Goal: Information Seeking & Learning: Learn about a topic

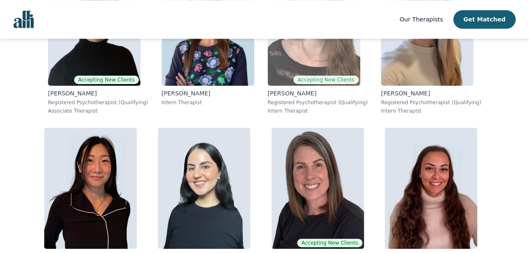
scroll to position [3702, 0]
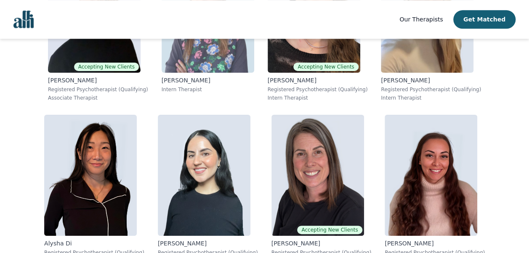
click at [188, 86] on div "[PERSON_NAME] Intern Therapist" at bounding box center [208, 84] width 93 height 17
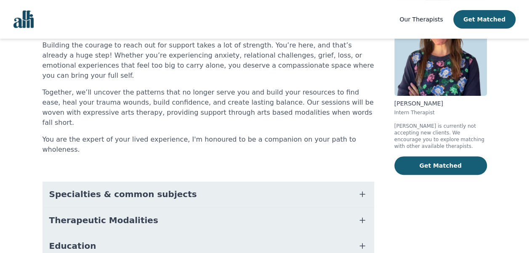
scroll to position [42, 0]
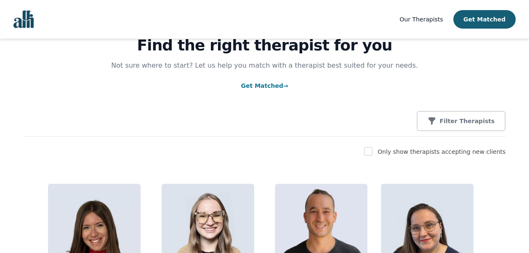
scroll to position [176, 0]
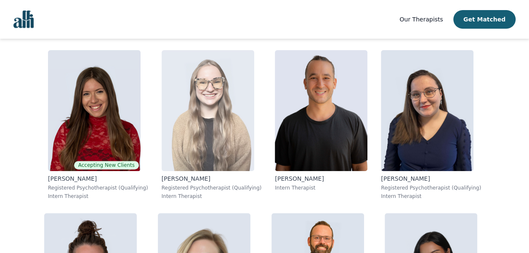
click at [213, 130] on img at bounding box center [208, 110] width 93 height 121
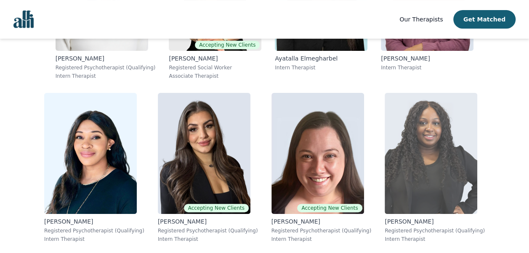
scroll to position [3247, 0]
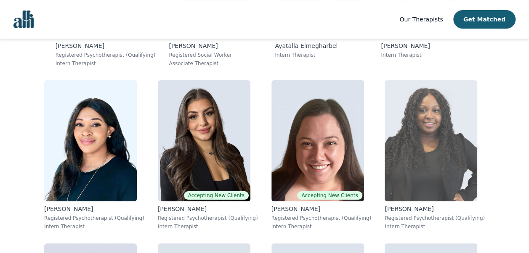
click at [431, 166] on img at bounding box center [430, 140] width 93 height 121
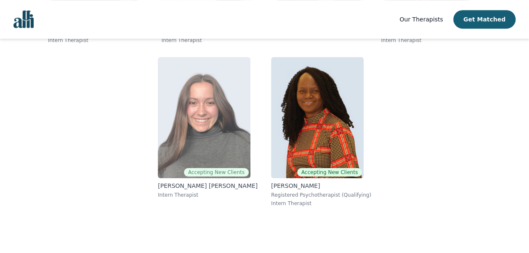
scroll to position [6535, 0]
